Goal: Task Accomplishment & Management: Manage account settings

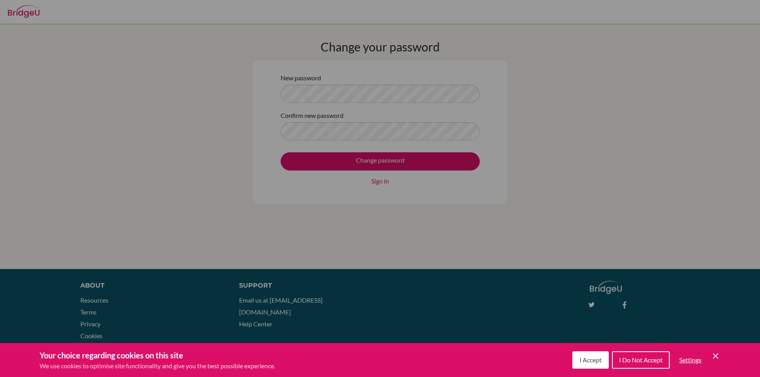
click at [586, 356] on button "I Accept" at bounding box center [590, 359] width 36 height 17
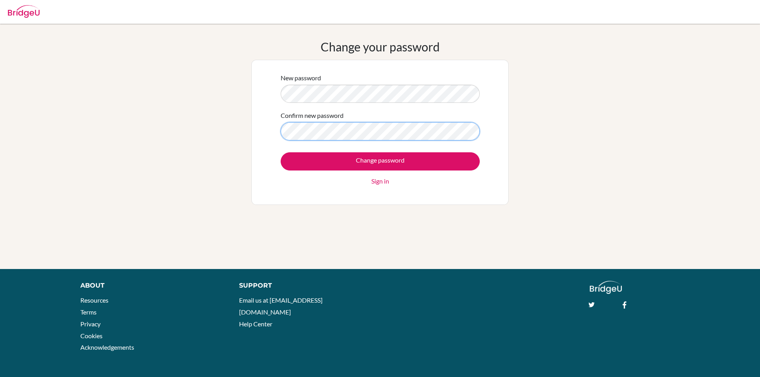
click at [281, 152] on input "Change password" at bounding box center [380, 161] width 199 height 18
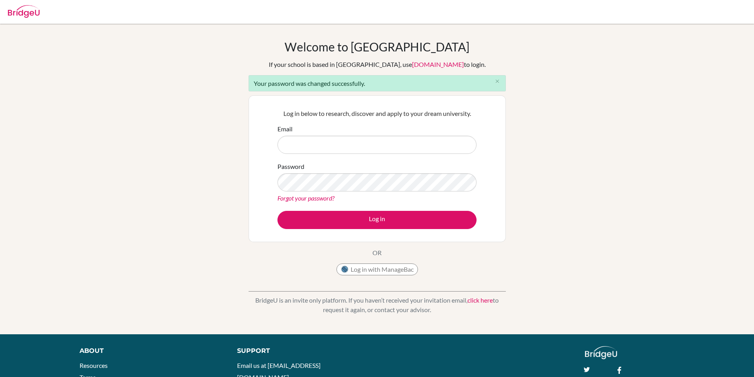
click at [360, 150] on input "Email" at bounding box center [376, 145] width 199 height 18
type input "J"
type input "jayden.mhangwa@student.mcc.ac.zw"
click at [277, 211] on button "Log in" at bounding box center [376, 220] width 199 height 18
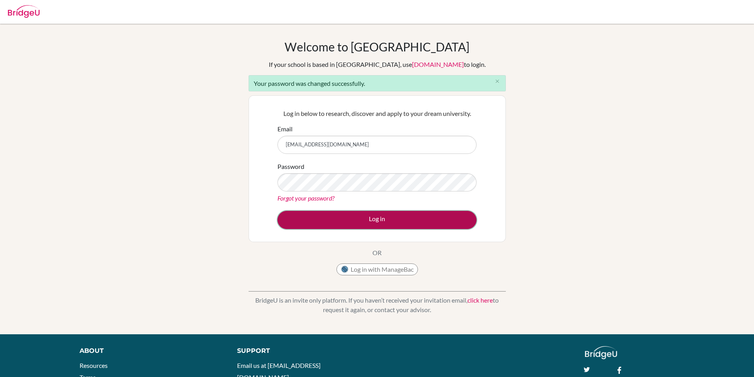
click at [354, 218] on button "Log in" at bounding box center [376, 220] width 199 height 18
